Goal: Information Seeking & Learning: Check status

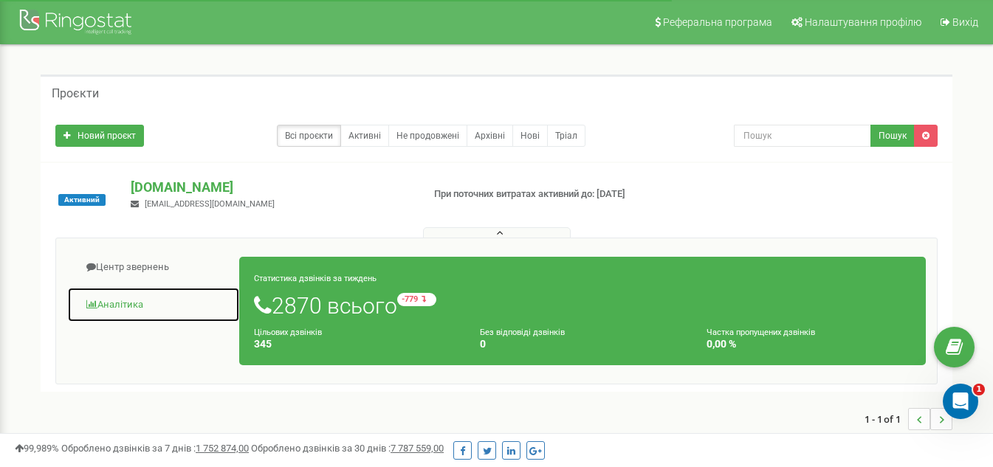
click at [138, 303] on link "Аналiтика" at bounding box center [153, 305] width 173 height 36
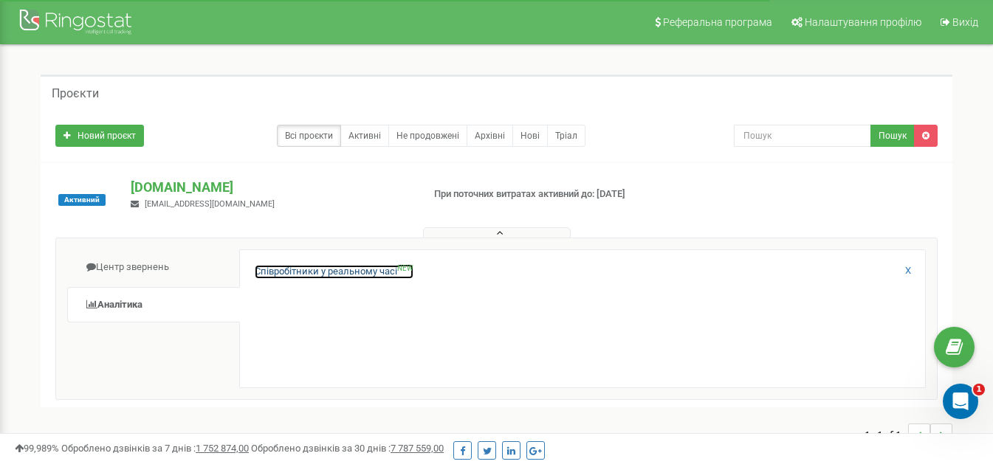
click at [303, 275] on link "Співробітники у реальному часі NEW" at bounding box center [334, 272] width 159 height 14
click at [297, 273] on link "Співробітники у реальному часі NEW" at bounding box center [334, 272] width 159 height 14
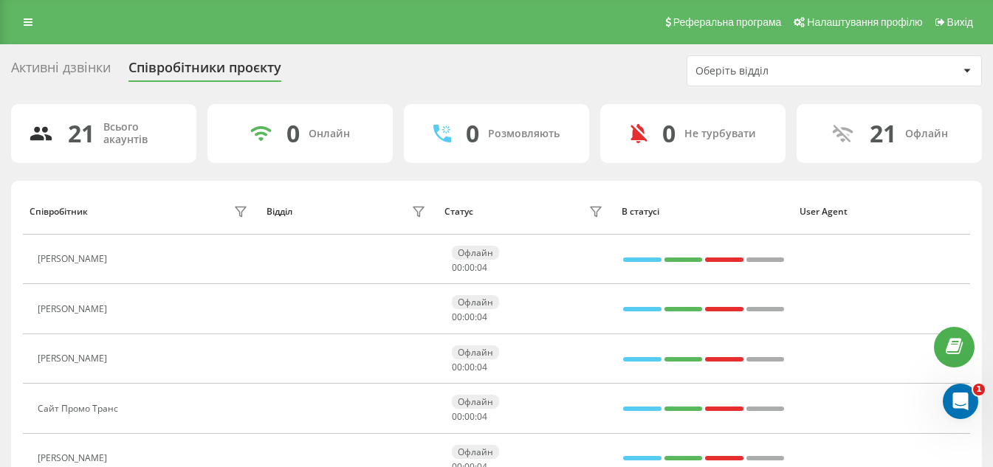
click at [78, 64] on div "Активні дзвінки" at bounding box center [61, 71] width 100 height 23
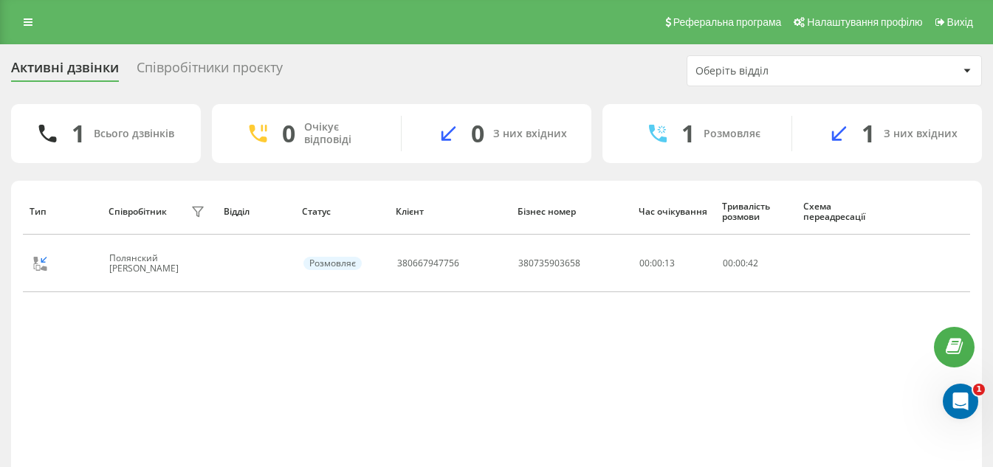
click at [184, 71] on div "Співробітники проєкту" at bounding box center [210, 71] width 146 height 23
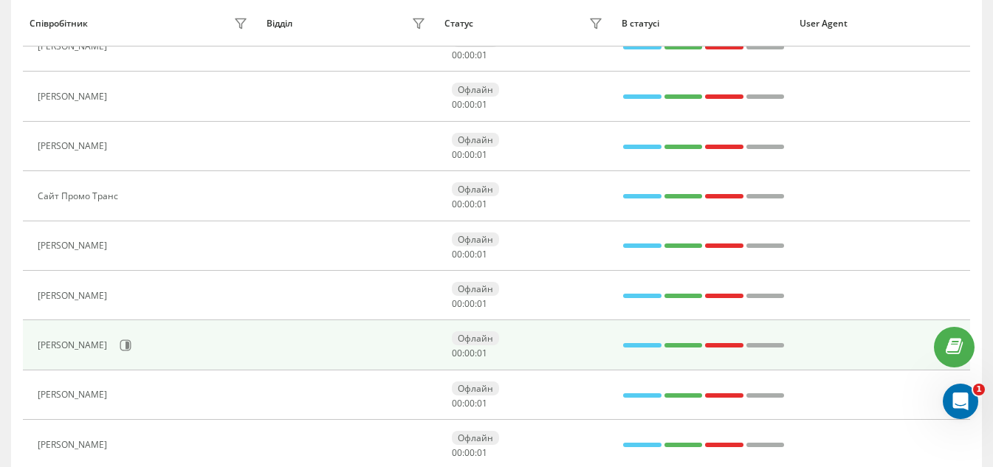
scroll to position [221, 0]
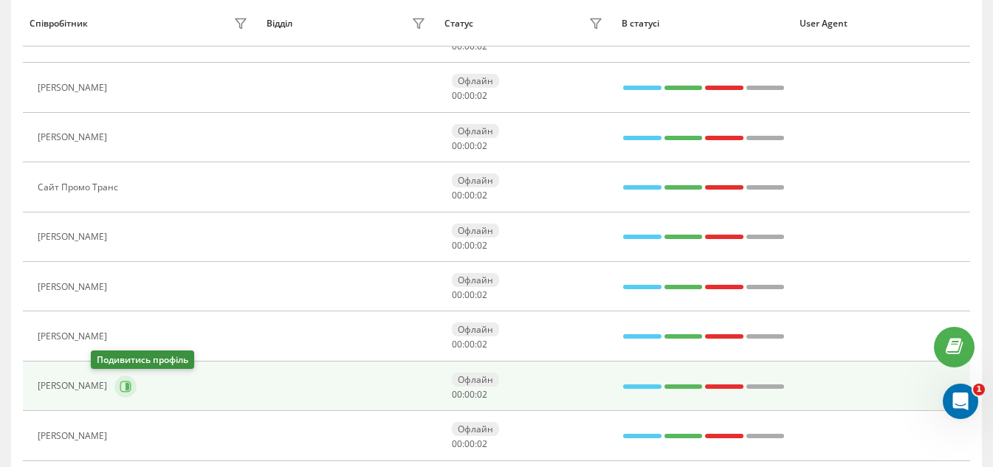
click at [125, 385] on icon at bounding box center [127, 385] width 4 height 7
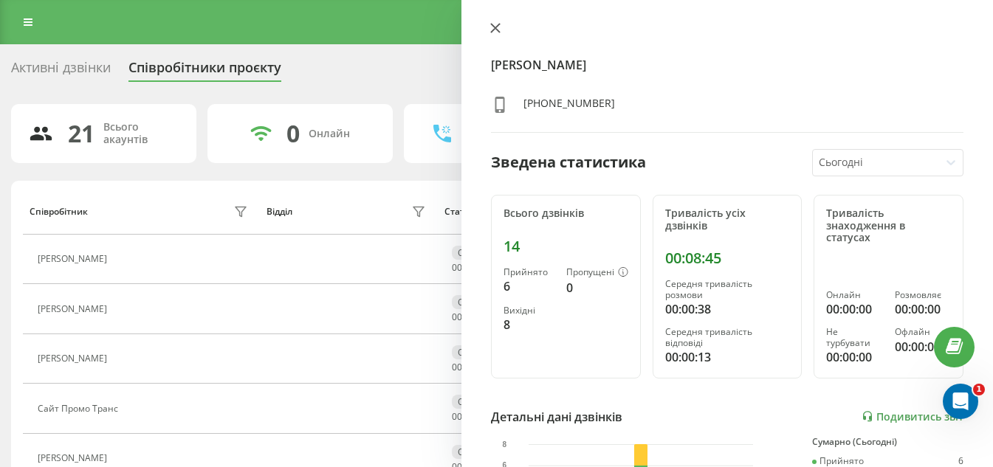
click at [491, 27] on icon at bounding box center [495, 28] width 10 height 10
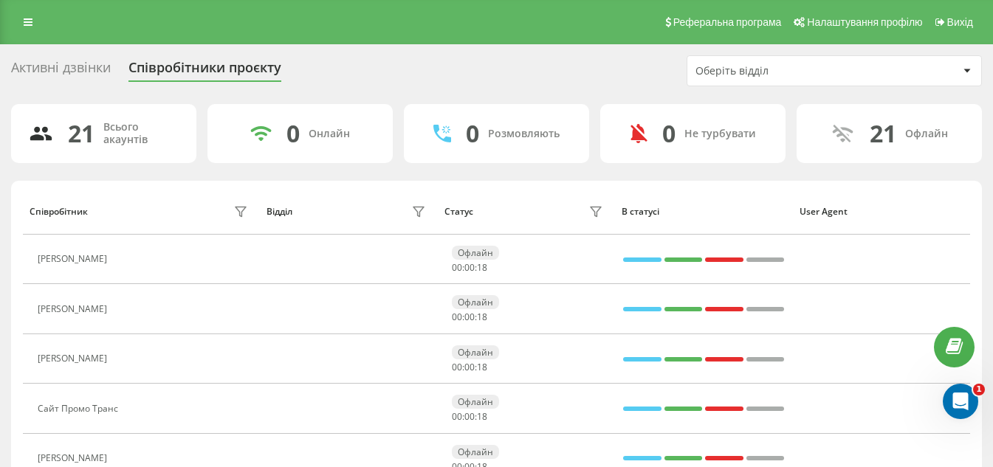
drag, startPoint x: 487, startPoint y: 50, endPoint x: 467, endPoint y: 20, distance: 36.7
